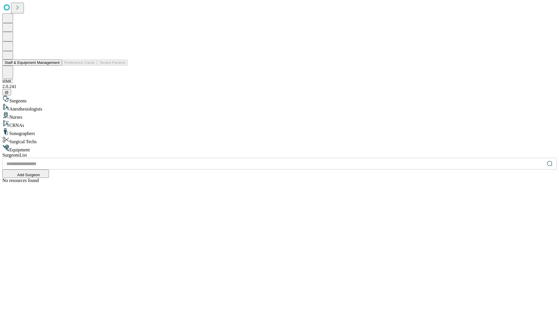
click at [56, 66] on button "Staff & Equipment Management" at bounding box center [32, 62] width 60 height 6
